Goal: Task Accomplishment & Management: Manage account settings

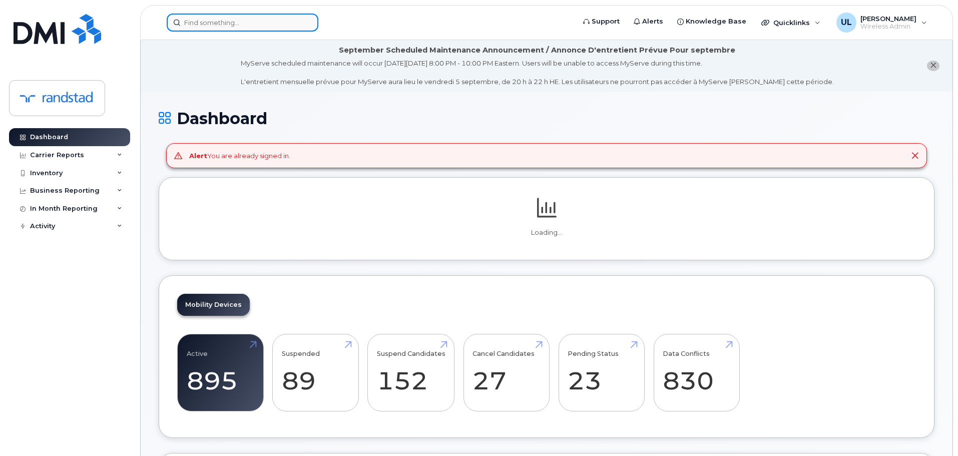
click at [206, 23] on input at bounding box center [243, 23] width 152 height 18
paste input "350319235847407"
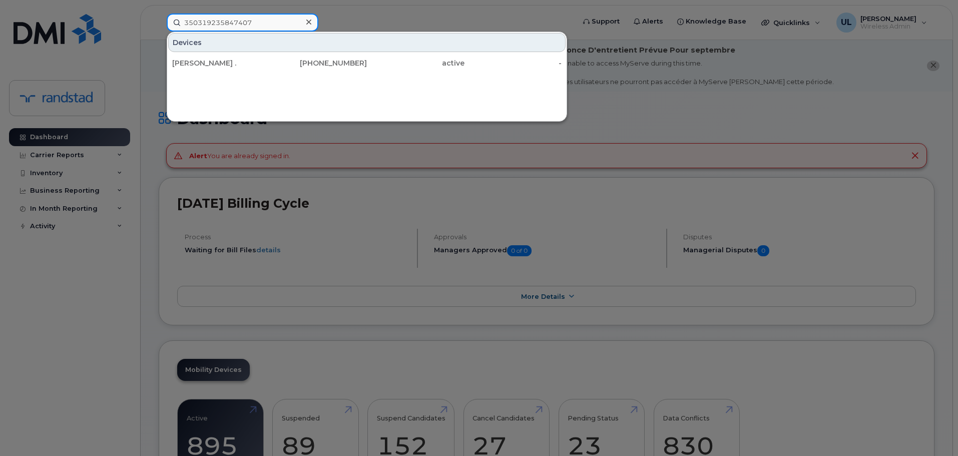
type input "350319235847407"
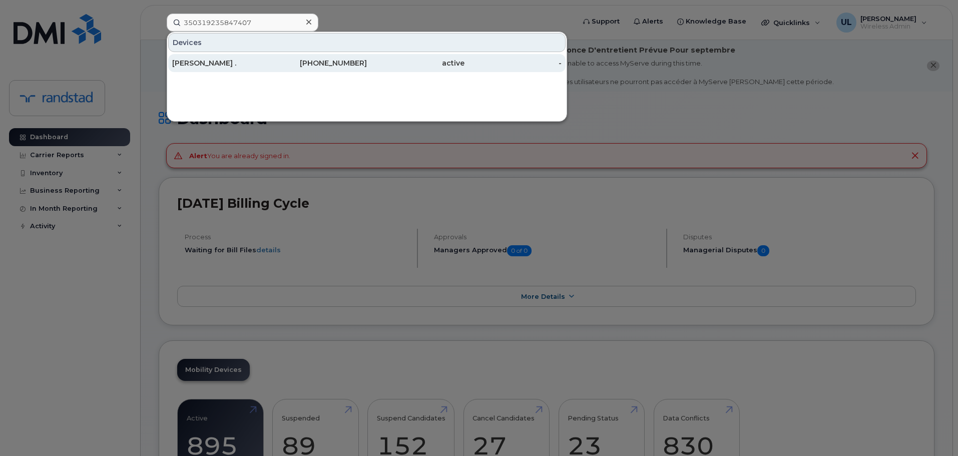
drag, startPoint x: 291, startPoint y: 59, endPoint x: 295, endPoint y: 65, distance: 6.8
click at [295, 65] on div "[PHONE_NUMBER]" at bounding box center [319, 63] width 98 height 10
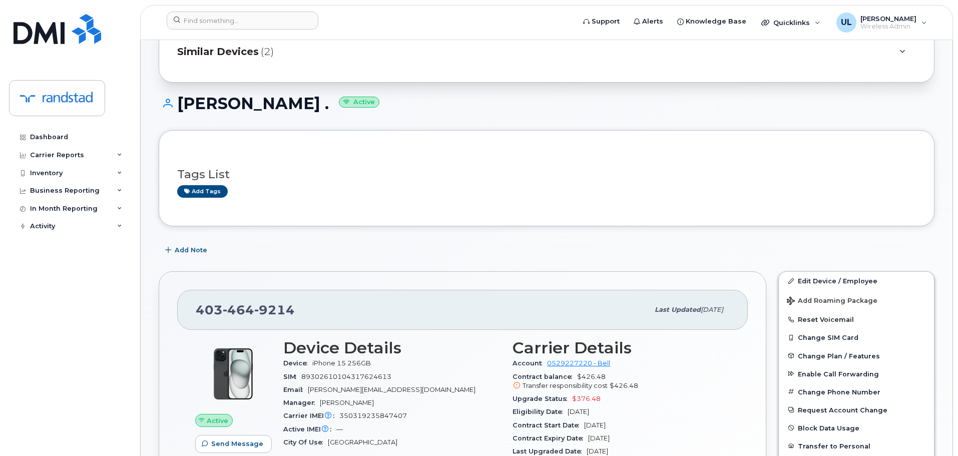
scroll to position [250, 0]
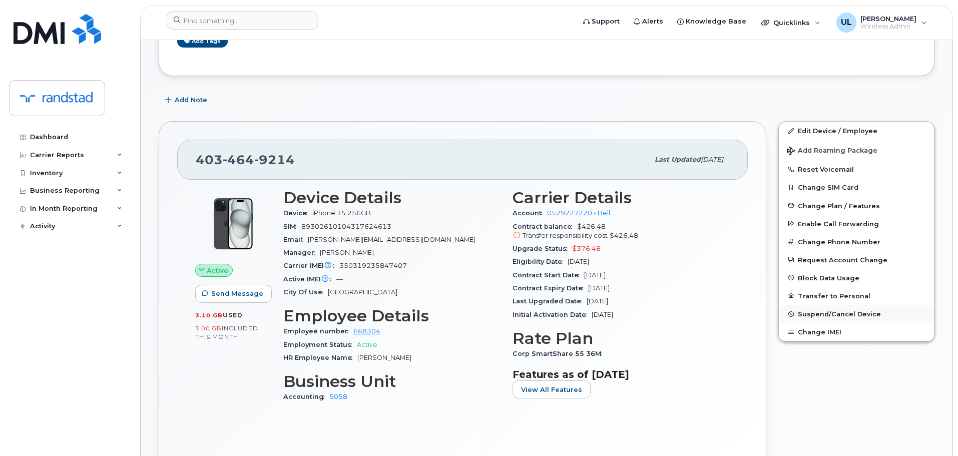
click at [812, 311] on span "Suspend/Cancel Device" at bounding box center [839, 314] width 83 height 8
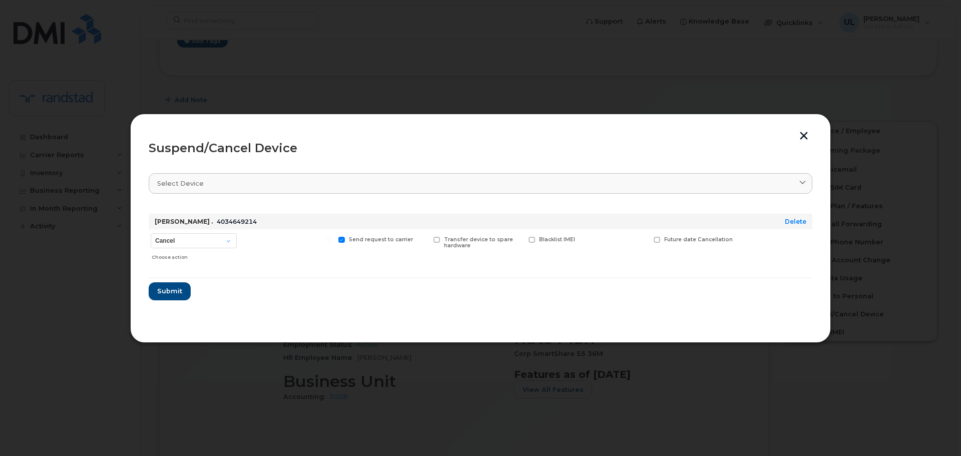
click at [541, 241] on span "Blacklist IMEI" at bounding box center [557, 239] width 36 height 7
click at [521, 241] on input "Blacklist IMEI" at bounding box center [518, 239] width 5 height 5
checkbox input "true"
click at [359, 240] on span "Send request to carrier" at bounding box center [381, 239] width 64 height 7
click at [331, 240] on input "Send request to carrier" at bounding box center [328, 239] width 5 height 5
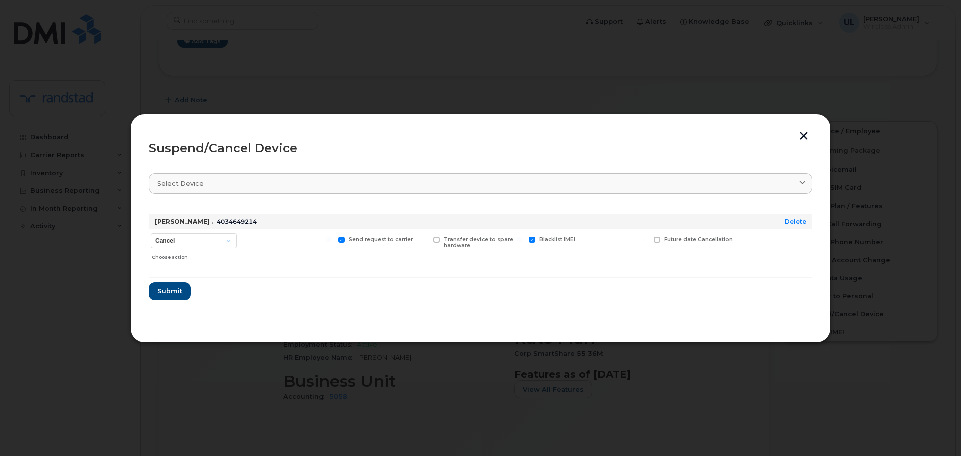
checkbox input "false"
click at [222, 242] on select "Cancel Suspend - Extend Suspension Suspend - Reduced Rate Suspend - Full Rate S…" at bounding box center [194, 240] width 86 height 15
click at [800, 136] on button "button" at bounding box center [803, 137] width 15 height 11
